Goal: Task Accomplishment & Management: Manage account settings

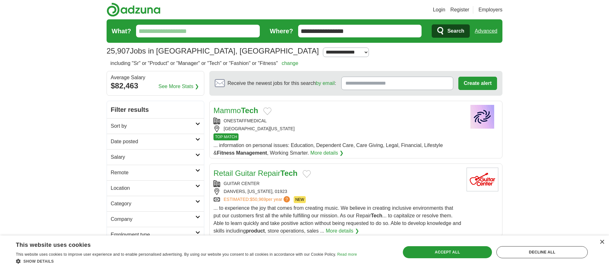
click at [438, 12] on link "Login" at bounding box center [439, 10] width 12 height 8
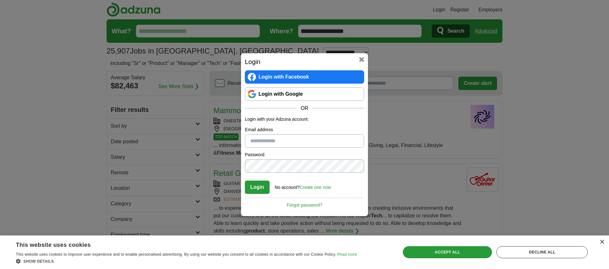
click at [291, 145] on input "Email address" at bounding box center [304, 140] width 119 height 13
type input "**********"
click at [67, 105] on div "**********" at bounding box center [304, 134] width 609 height 269
click at [361, 61] on button at bounding box center [361, 59] width 5 height 5
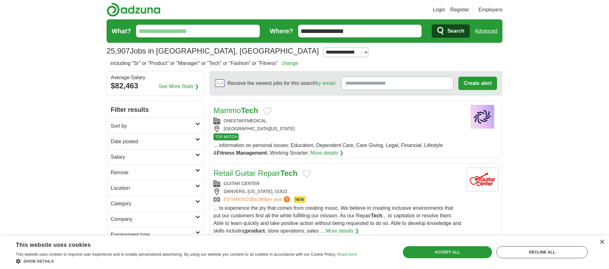
click at [295, 63] on link "change" at bounding box center [290, 63] width 17 height 5
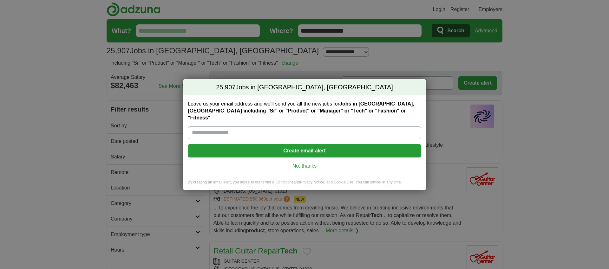
scroll to position [0, 0]
click at [373, 113] on label "Leave us your email address and we'll send you all the new jobs for Jobs in [GE…" at bounding box center [304, 111] width 233 height 21
click at [373, 126] on input "Leave us your email address and we'll send you all the new jobs for Jobs in [GE…" at bounding box center [304, 132] width 233 height 13
drag, startPoint x: 373, startPoint y: 113, endPoint x: 242, endPoint y: 122, distance: 131.9
click at [242, 122] on div "Leave us your email address and we'll send you all the new jobs for Jobs in [GE…" at bounding box center [304, 137] width 243 height 84
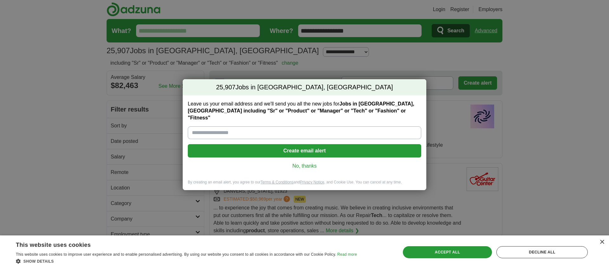
click at [304, 166] on div "Leave us your email address and we'll send you all the new jobs for Jobs in [GE…" at bounding box center [304, 137] width 243 height 84
click at [301, 163] on link "No, thanks" at bounding box center [304, 166] width 223 height 7
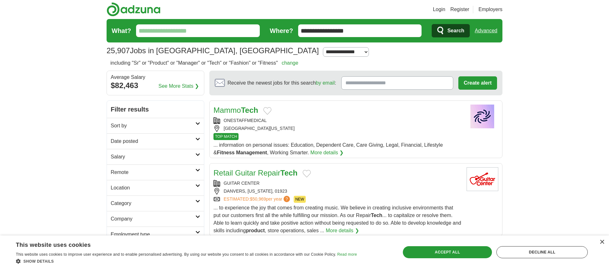
click at [254, 62] on h2 "including "Sr" or "Product" or "Manager" or "Tech" or "Fashion" or "Fitness" ch…" at bounding box center [204, 63] width 188 height 8
click at [483, 31] on link "Advanced" at bounding box center [486, 30] width 23 height 13
click at [294, 62] on link "change" at bounding box center [290, 63] width 17 height 5
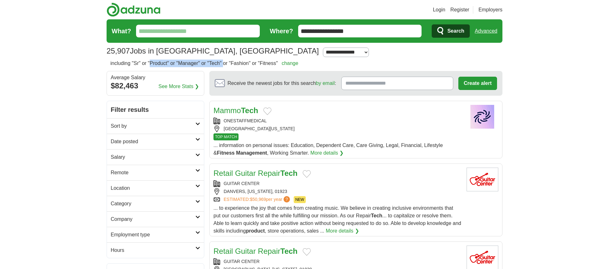
drag, startPoint x: 152, startPoint y: 63, endPoint x: 227, endPoint y: 66, distance: 75.8
click at [227, 66] on h2 "including "Sr" or "Product" or "Manager" or "Tech" or "Fashion" or "Fitness" ch…" at bounding box center [204, 64] width 188 height 8
